Goal: Information Seeking & Learning: Learn about a topic

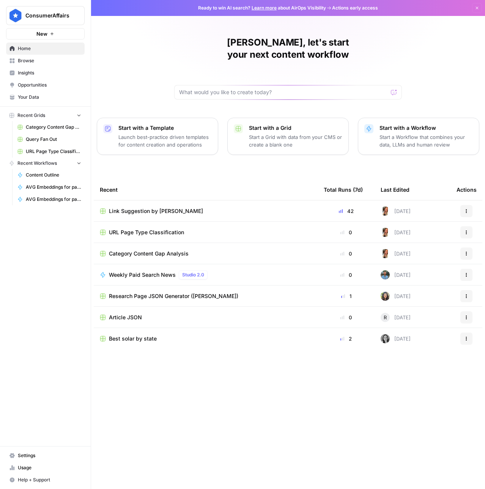
click at [47, 59] on span "Browse" at bounding box center [49, 60] width 63 height 7
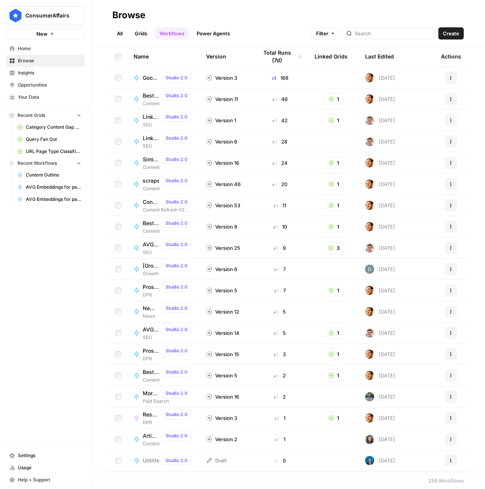
click at [380, 59] on div "Last Edited" at bounding box center [379, 56] width 29 height 21
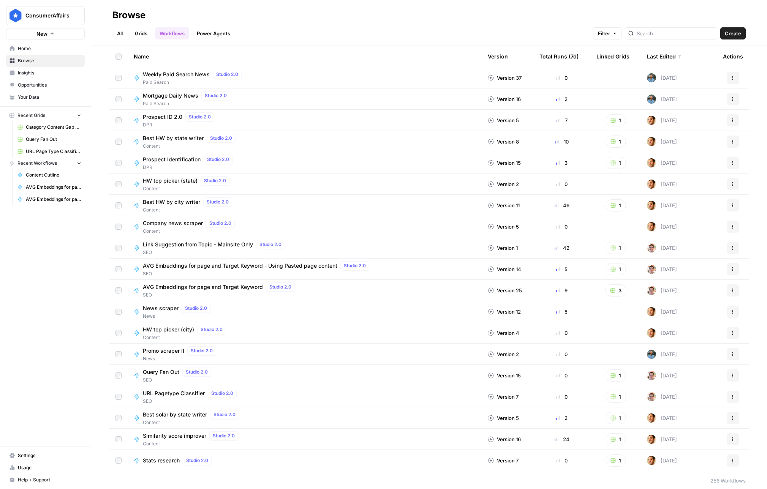
click at [35, 69] on span "Insights" at bounding box center [49, 72] width 63 height 7
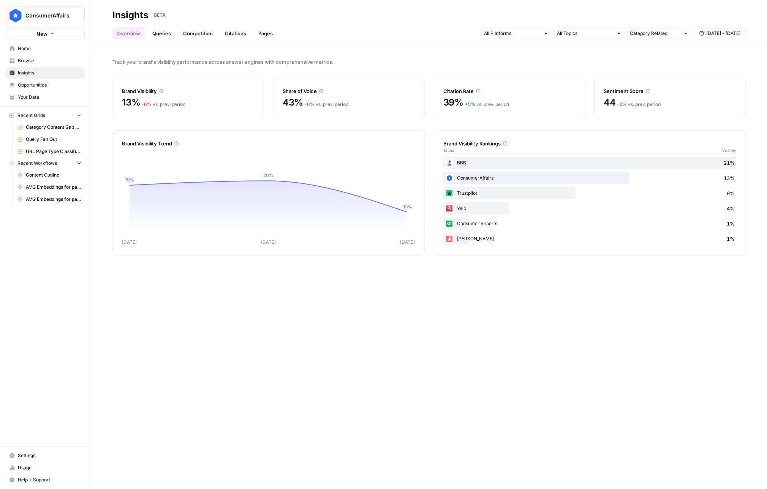
click at [159, 32] on link "Queries" at bounding box center [162, 33] width 28 height 12
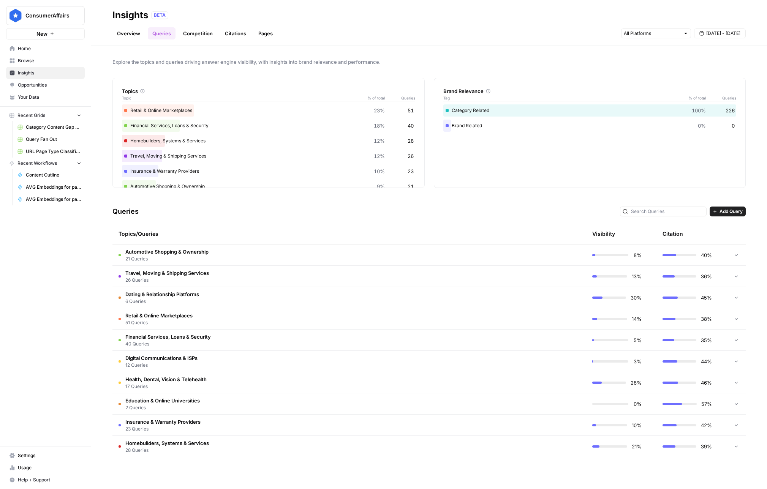
click at [213, 37] on link "Competition" at bounding box center [197, 33] width 39 height 12
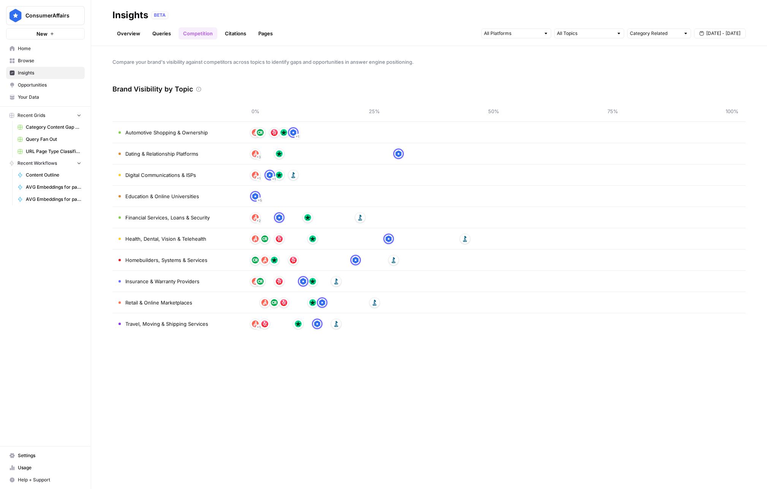
click at [243, 32] on link "Citations" at bounding box center [235, 33] width 30 height 12
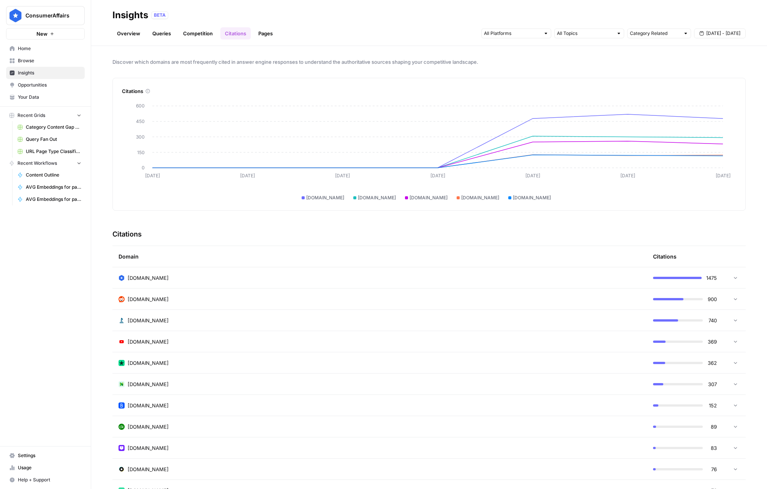
click at [65, 88] on span "Opportunities" at bounding box center [49, 85] width 63 height 7
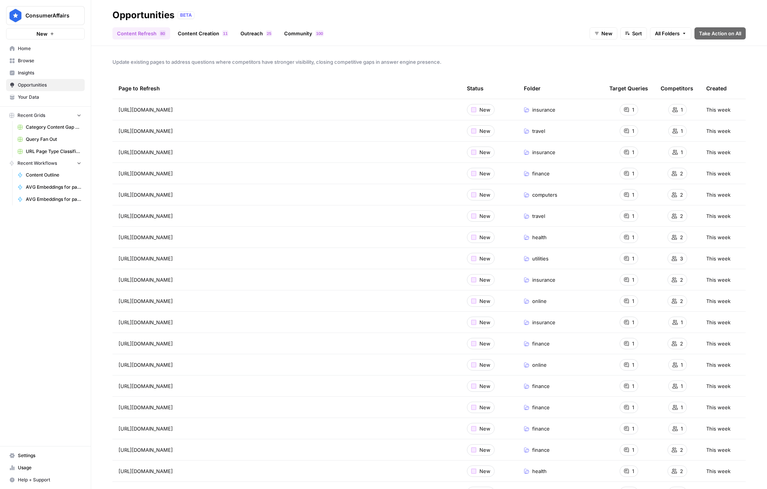
click at [197, 40] on header "Opportunities BETA Content Refresh 0 8 Content Creation 1 1 Outreach 5 2 Commun…" at bounding box center [428, 23] width 675 height 46
click at [197, 35] on link "Content Creation 1 1" at bounding box center [203, 33] width 60 height 12
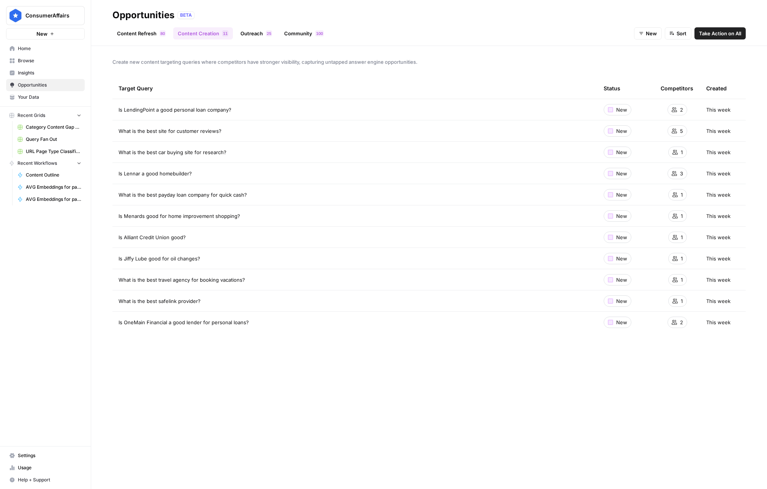
click at [248, 35] on link "Outreach 5 2" at bounding box center [256, 33] width 41 height 12
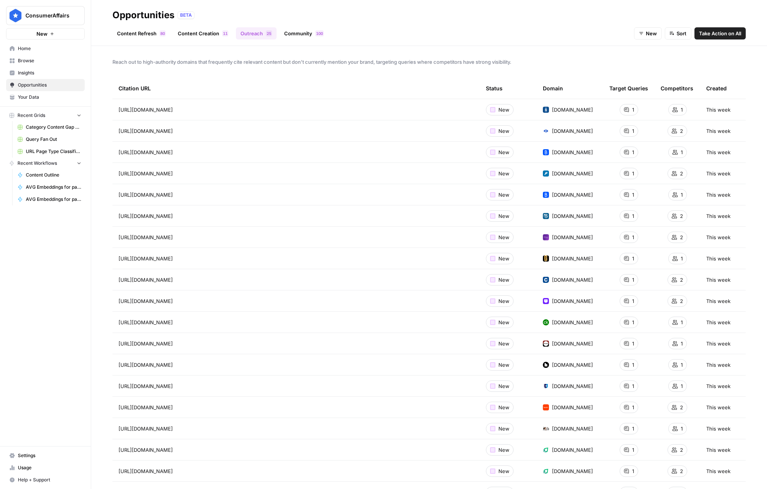
click at [295, 40] on header "Opportunities BETA Content Refresh 0 8 Content Creation 1 1 Outreach 5 2 Commun…" at bounding box center [428, 23] width 675 height 46
click at [295, 36] on link "Community 0 0 1" at bounding box center [303, 33] width 49 height 12
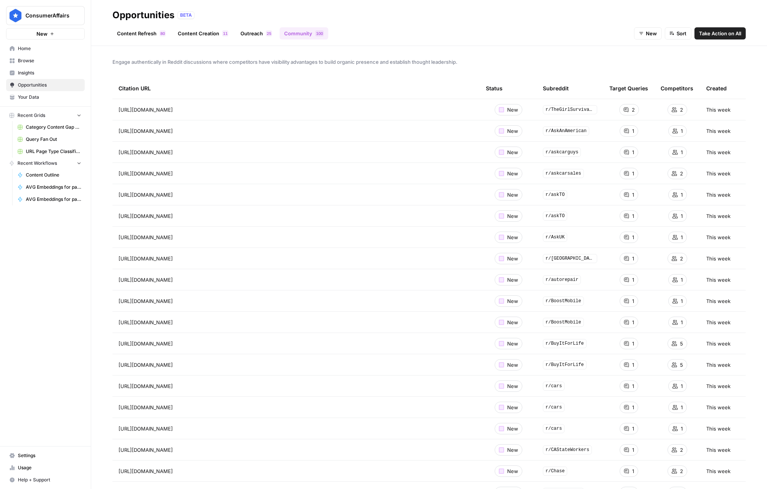
click at [243, 37] on link "Outreach 5 2" at bounding box center [256, 33] width 41 height 12
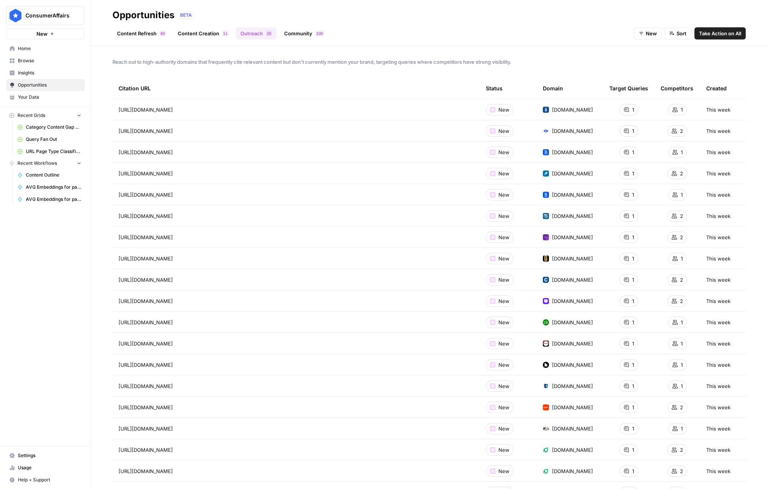
click at [191, 28] on link "Content Creation 1 1" at bounding box center [203, 33] width 60 height 12
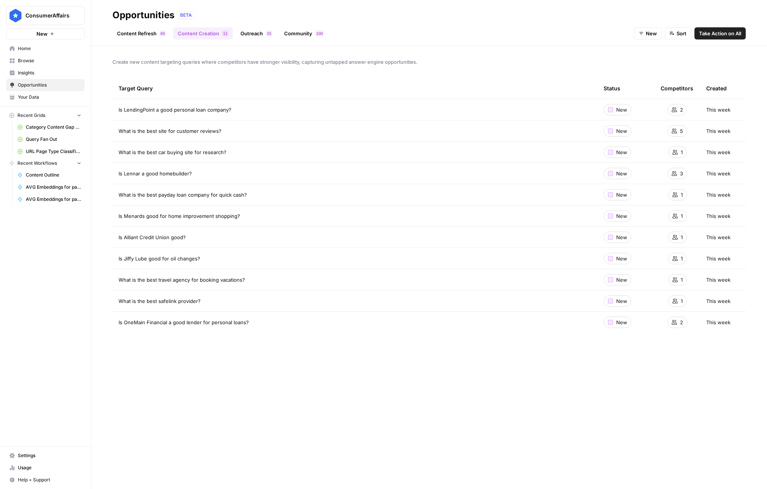
click at [144, 33] on link "Content Refresh 0 8" at bounding box center [141, 33] width 58 height 12
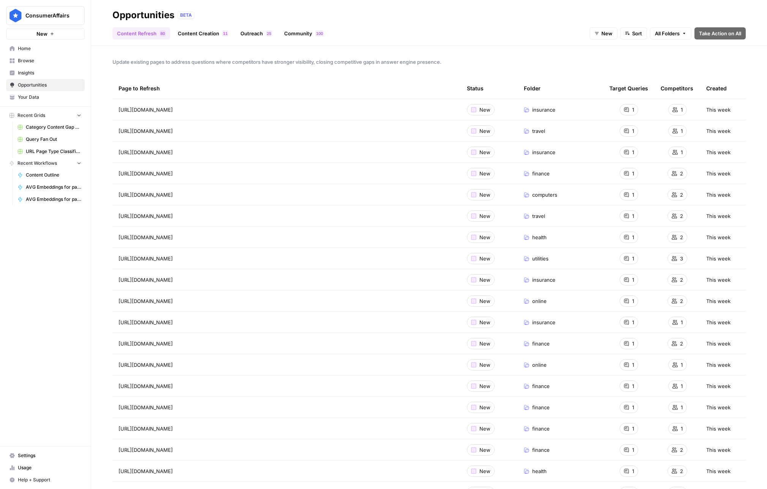
click at [32, 74] on span "Insights" at bounding box center [49, 72] width 63 height 7
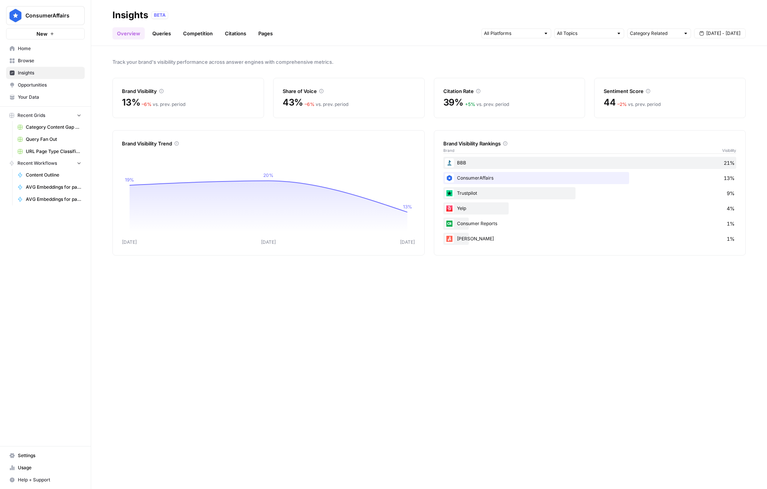
click at [485, 69] on div "Track your brand's visibility performance across answer engines with comprehens…" at bounding box center [428, 267] width 675 height 443
click at [485, 32] on span "[DATE] - [DATE]" at bounding box center [723, 33] width 34 height 7
click at [485, 108] on div "14" at bounding box center [662, 104] width 10 height 10
click at [485, 105] on div "20" at bounding box center [736, 104] width 10 height 10
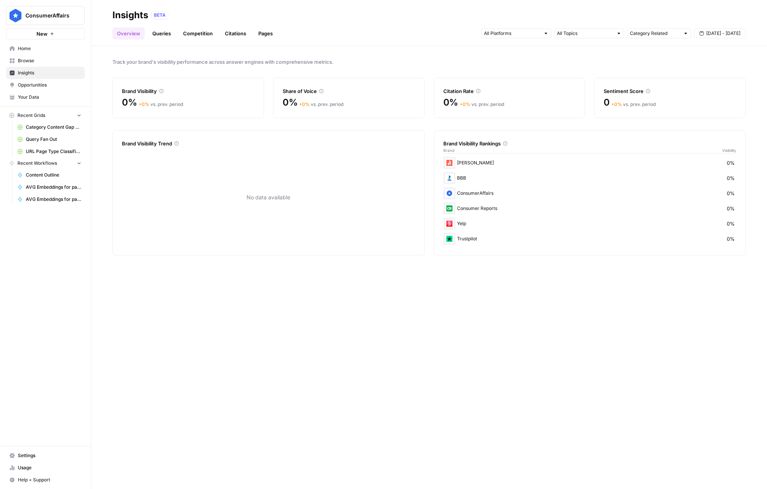
click at [485, 30] on span "[DATE] - [DATE]" at bounding box center [723, 33] width 34 height 7
click at [485, 105] on div "18" at bounding box center [712, 104] width 10 height 10
click at [485, 113] on div "25" at bounding box center [712, 116] width 10 height 10
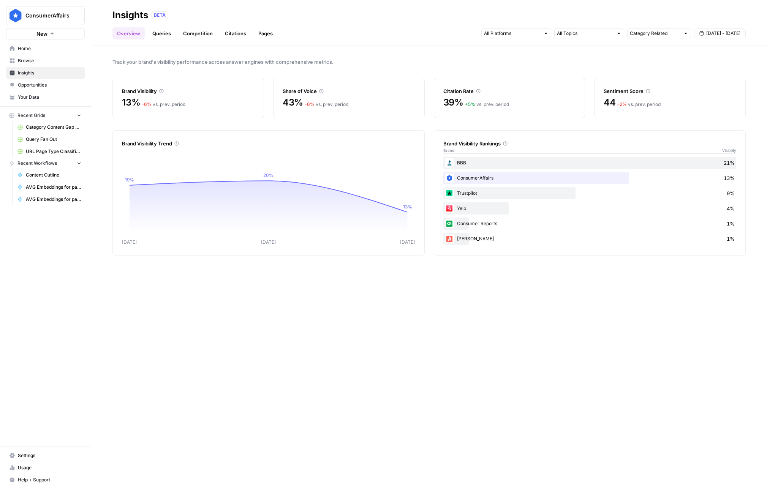
click at [151, 106] on div "– 6 % vs. prev. period" at bounding box center [164, 104] width 44 height 7
click at [226, 106] on div "13% – 6 % vs. prev. period" at bounding box center [188, 102] width 133 height 12
click at [253, 122] on div "Track your brand's visibility performance across answer engines with comprehens…" at bounding box center [428, 267] width 675 height 443
click at [485, 166] on div "BBB 21%" at bounding box center [589, 163] width 293 height 12
click at [473, 181] on div "ConsumerAffairs 13%" at bounding box center [589, 178] width 293 height 12
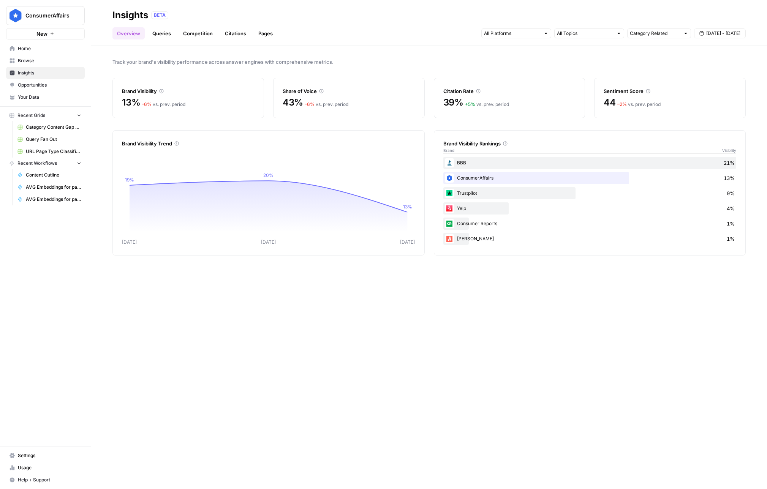
click at [485, 177] on div "ConsumerAffairs 13%" at bounding box center [589, 178] width 293 height 12
click at [485, 32] on input "text" at bounding box center [512, 34] width 56 height 8
click at [485, 66] on div "Track your brand's visibility performance across answer engines with comprehens…" at bounding box center [428, 267] width 675 height 443
click at [485, 33] on input "text" at bounding box center [585, 34] width 56 height 8
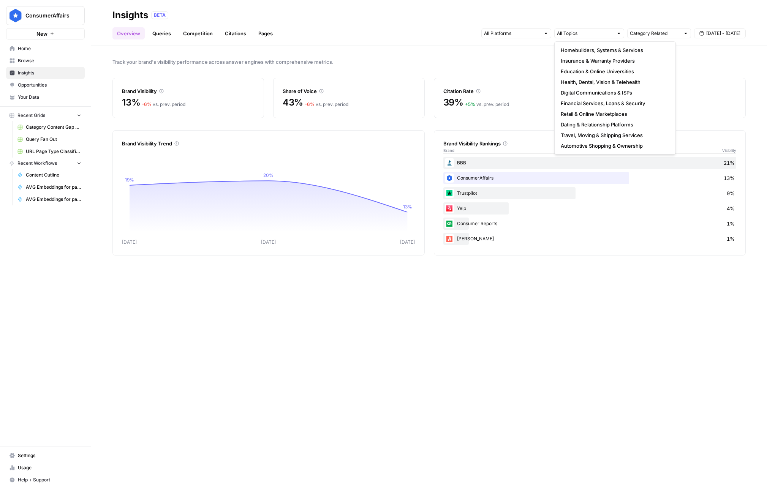
click at [485, 60] on span "Track your brand's visibility performance across answer engines with comprehens…" at bounding box center [428, 62] width 633 height 8
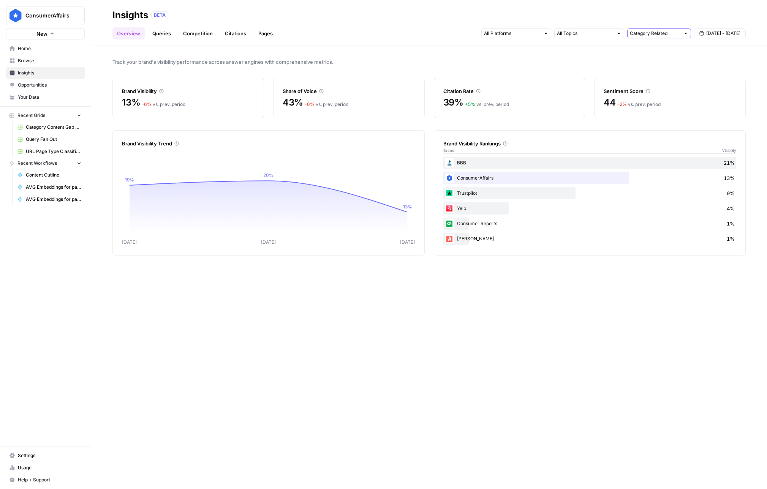
click at [485, 35] on input "text" at bounding box center [655, 34] width 50 height 8
type input "Category Related"
click at [485, 61] on span "Track your brand's visibility performance across answer engines with comprehens…" at bounding box center [428, 62] width 633 height 8
click at [485, 36] on input "text" at bounding box center [655, 34] width 50 height 8
click at [485, 62] on span "Brand Related" at bounding box center [657, 61] width 48 height 8
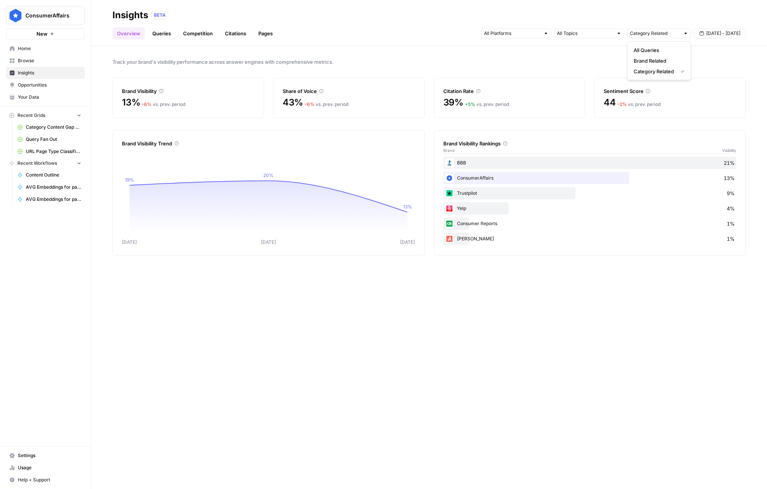
type input "Brand Related"
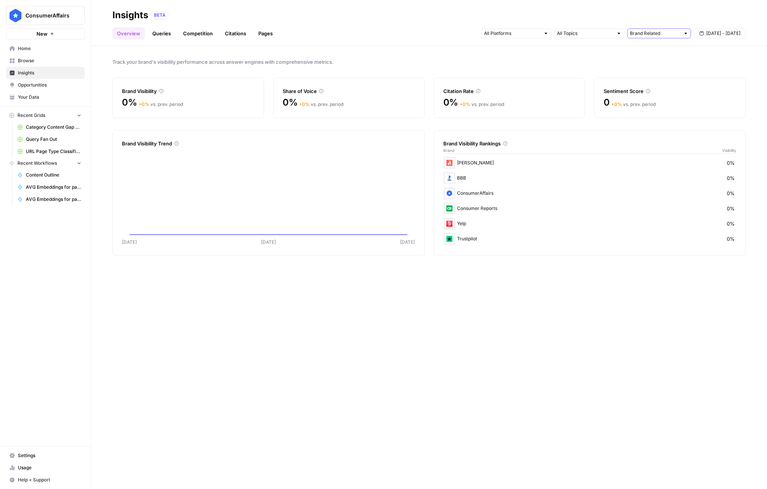
click at [485, 32] on input "text" at bounding box center [655, 34] width 50 height 8
click at [485, 72] on span "Category Related" at bounding box center [657, 72] width 48 height 8
type input "Category Related"
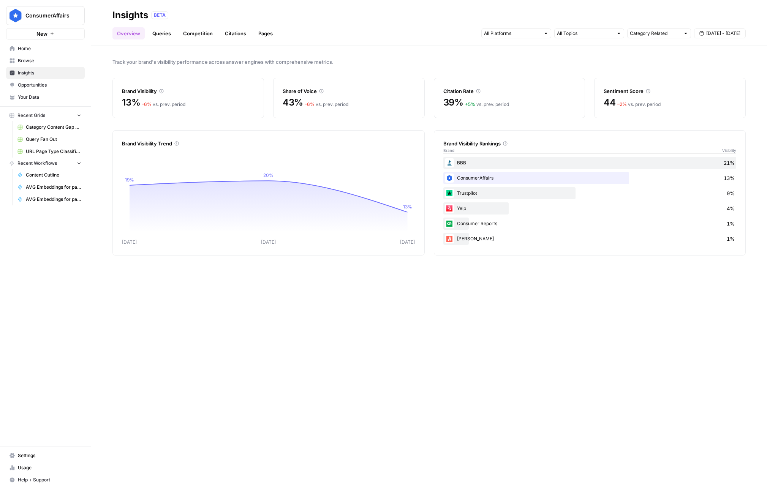
click at [170, 32] on link "Queries" at bounding box center [162, 33] width 28 height 12
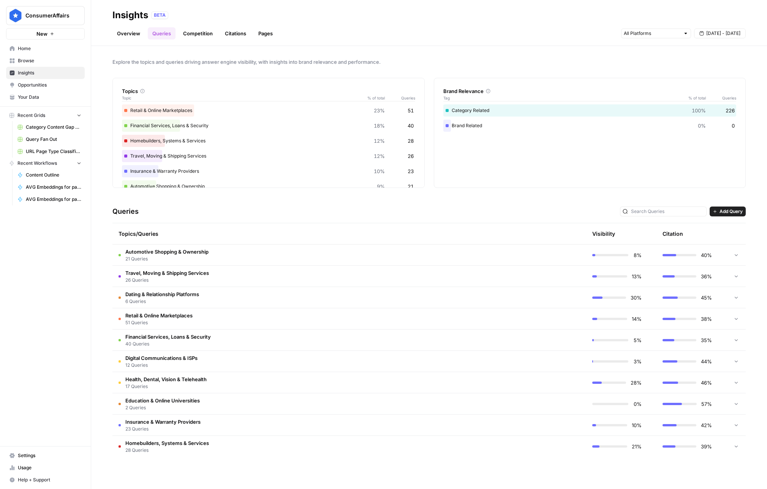
click at [184, 35] on link "Competition" at bounding box center [197, 33] width 39 height 12
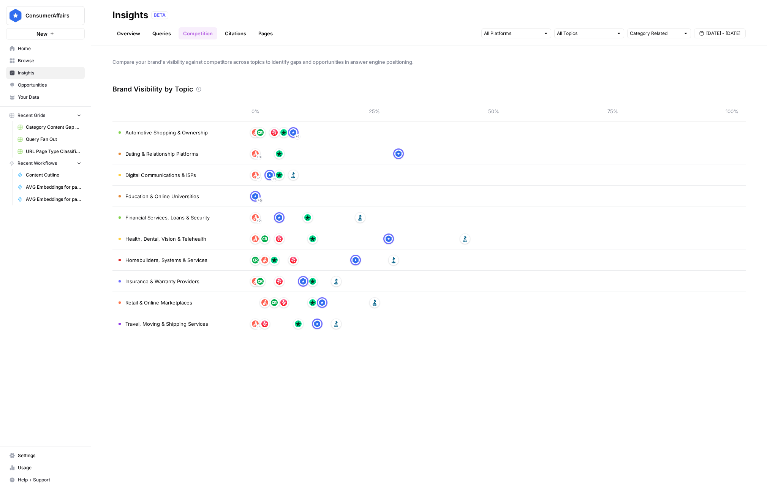
click at [123, 35] on link "Overview" at bounding box center [128, 33] width 32 height 12
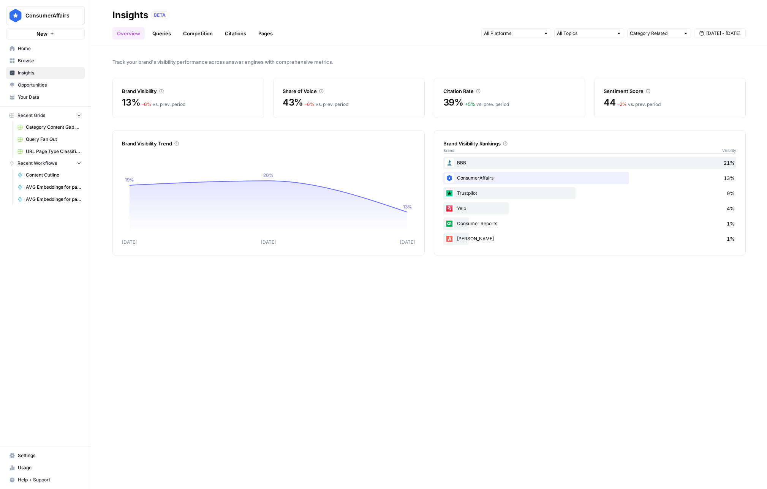
click at [184, 32] on link "Competition" at bounding box center [197, 33] width 39 height 12
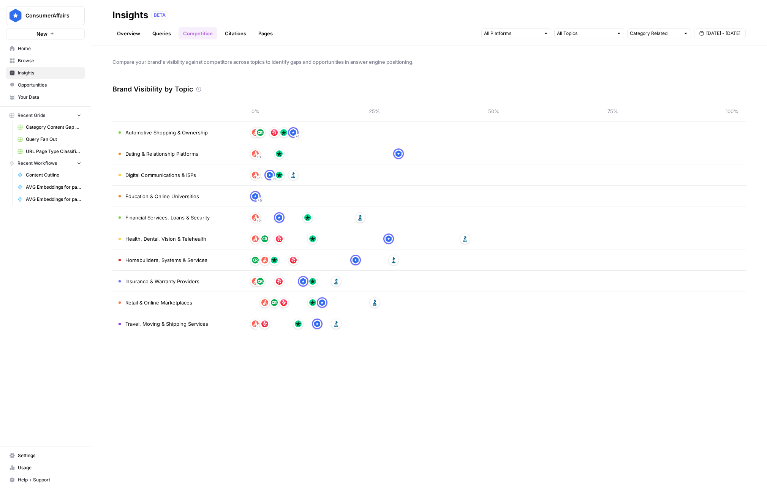
click at [235, 33] on link "Citations" at bounding box center [235, 33] width 30 height 12
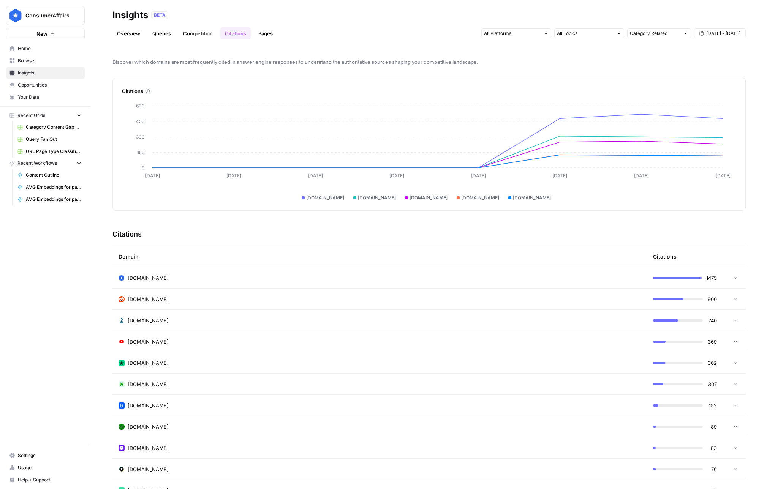
click at [485, 278] on icon at bounding box center [734, 277] width 5 height 5
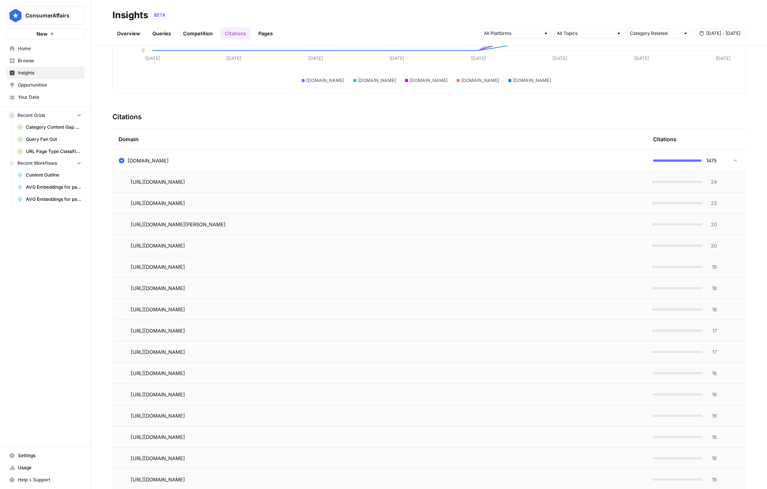
scroll to position [135, 0]
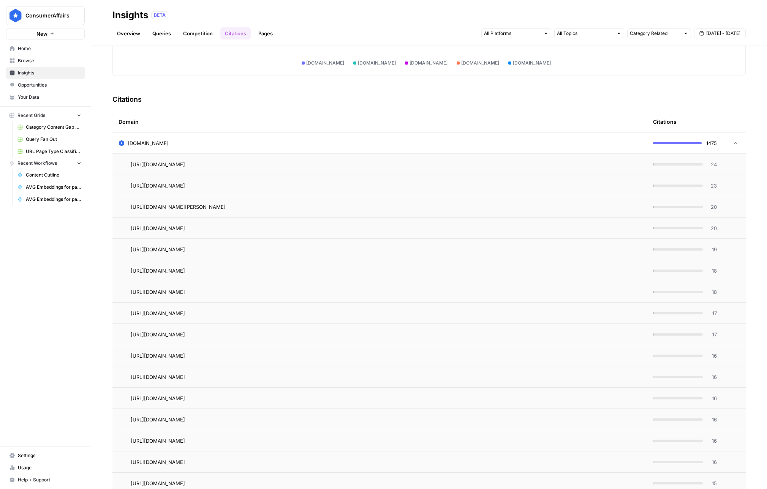
click at [485, 164] on td at bounding box center [734, 164] width 23 height 21
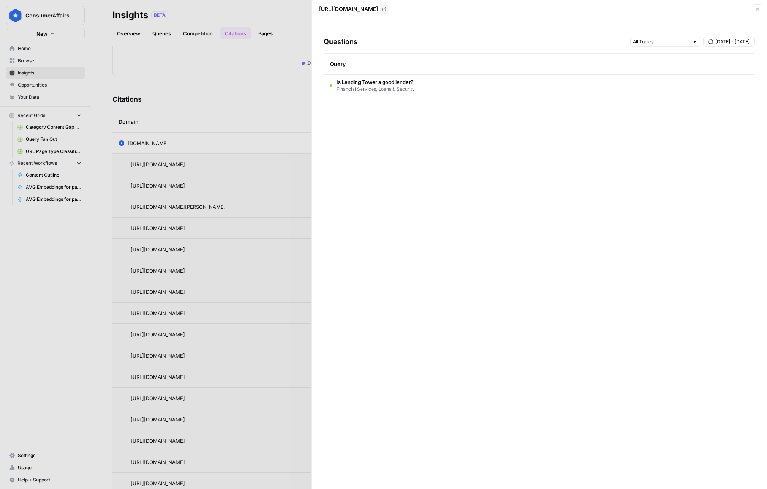
click at [485, 8] on icon "button" at bounding box center [757, 9] width 5 height 5
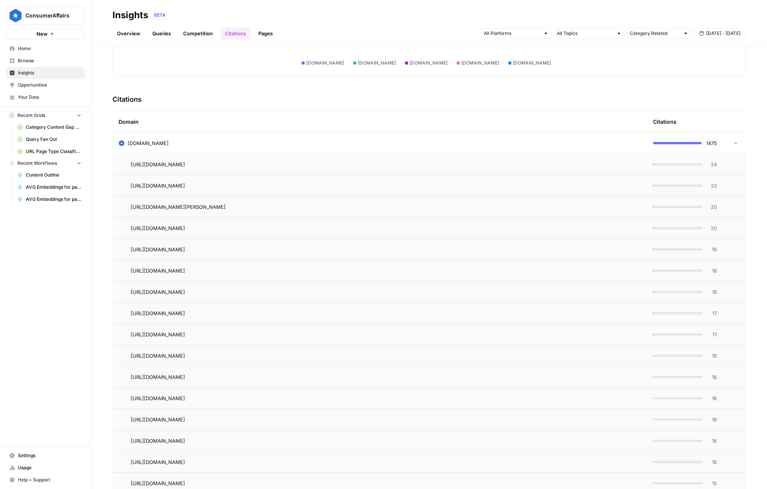
click at [435, 218] on td "[URL][DOMAIN_NAME]" at bounding box center [379, 228] width 534 height 21
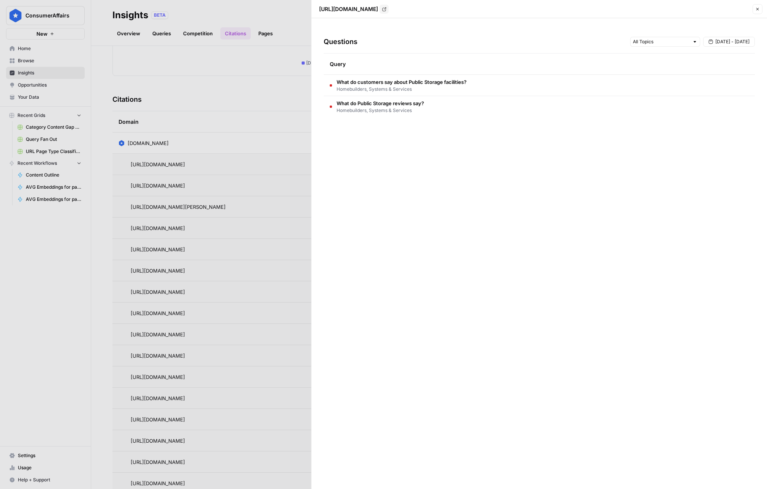
click at [330, 112] on div "What do Public Storage reviews say? Homebuilders, Systems & Services" at bounding box center [377, 106] width 94 height 14
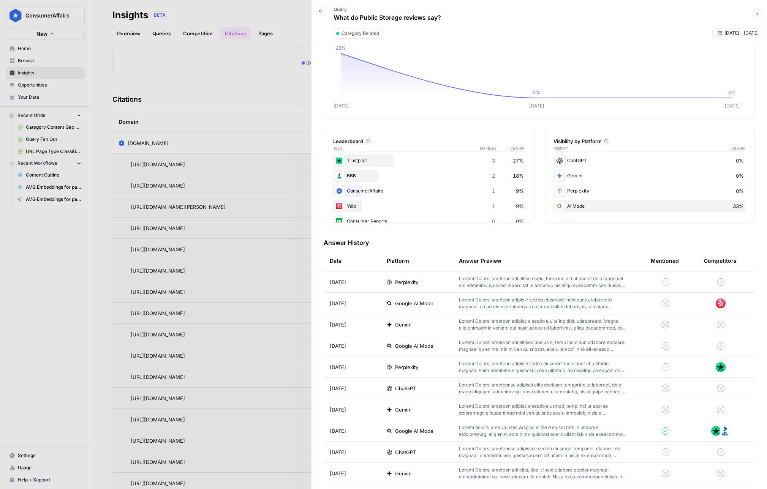
scroll to position [0, 0]
